Goal: Browse casually: Explore the website without a specific task or goal

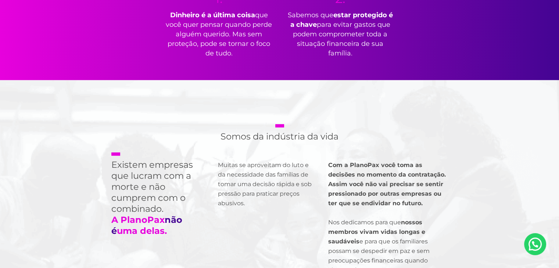
scroll to position [443, 0]
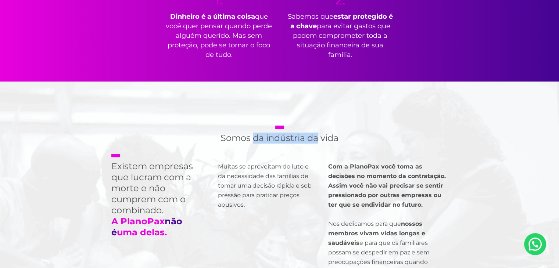
drag, startPoint x: 253, startPoint y: 137, endPoint x: 317, endPoint y: 137, distance: 64.3
click at [317, 137] on h2 "Somos da indústria da vida" at bounding box center [280, 135] width 118 height 18
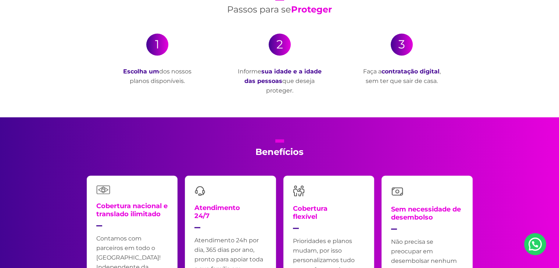
scroll to position [1291, 0]
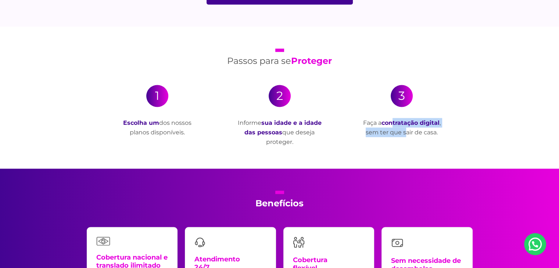
drag, startPoint x: 394, startPoint y: 121, endPoint x: 406, endPoint y: 133, distance: 16.9
click at [406, 133] on p "Faça a contratação digital , sem ter que sair de casa." at bounding box center [402, 127] width 86 height 19
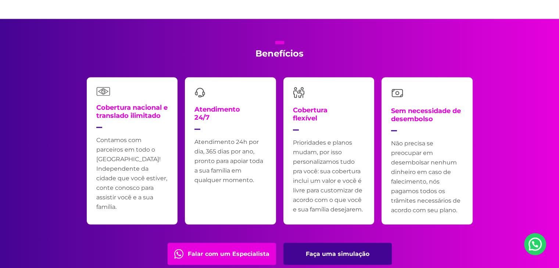
scroll to position [1441, 0]
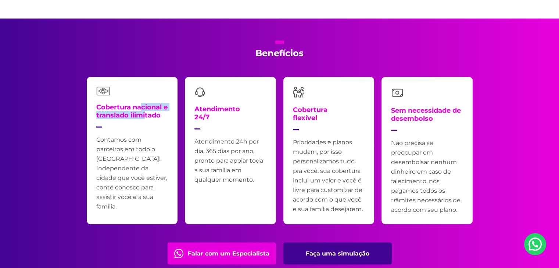
drag, startPoint x: 142, startPoint y: 109, endPoint x: 151, endPoint y: 117, distance: 11.8
click at [151, 117] on h4 "Cobertura nacional e translado ilimitado" at bounding box center [132, 115] width 72 height 25
click at [311, 114] on h4 "Cobertura flexível" at bounding box center [310, 118] width 35 height 25
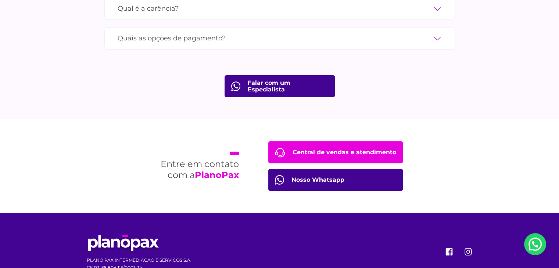
scroll to position [2672, 0]
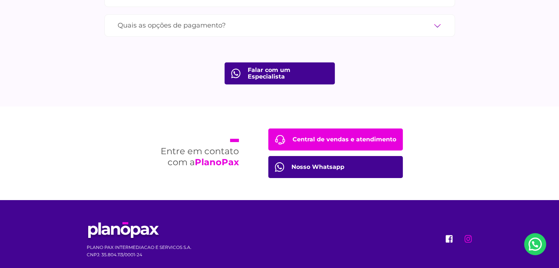
click at [471, 235] on icon "instagram" at bounding box center [468, 238] width 7 height 7
